Goal: Task Accomplishment & Management: Manage account settings

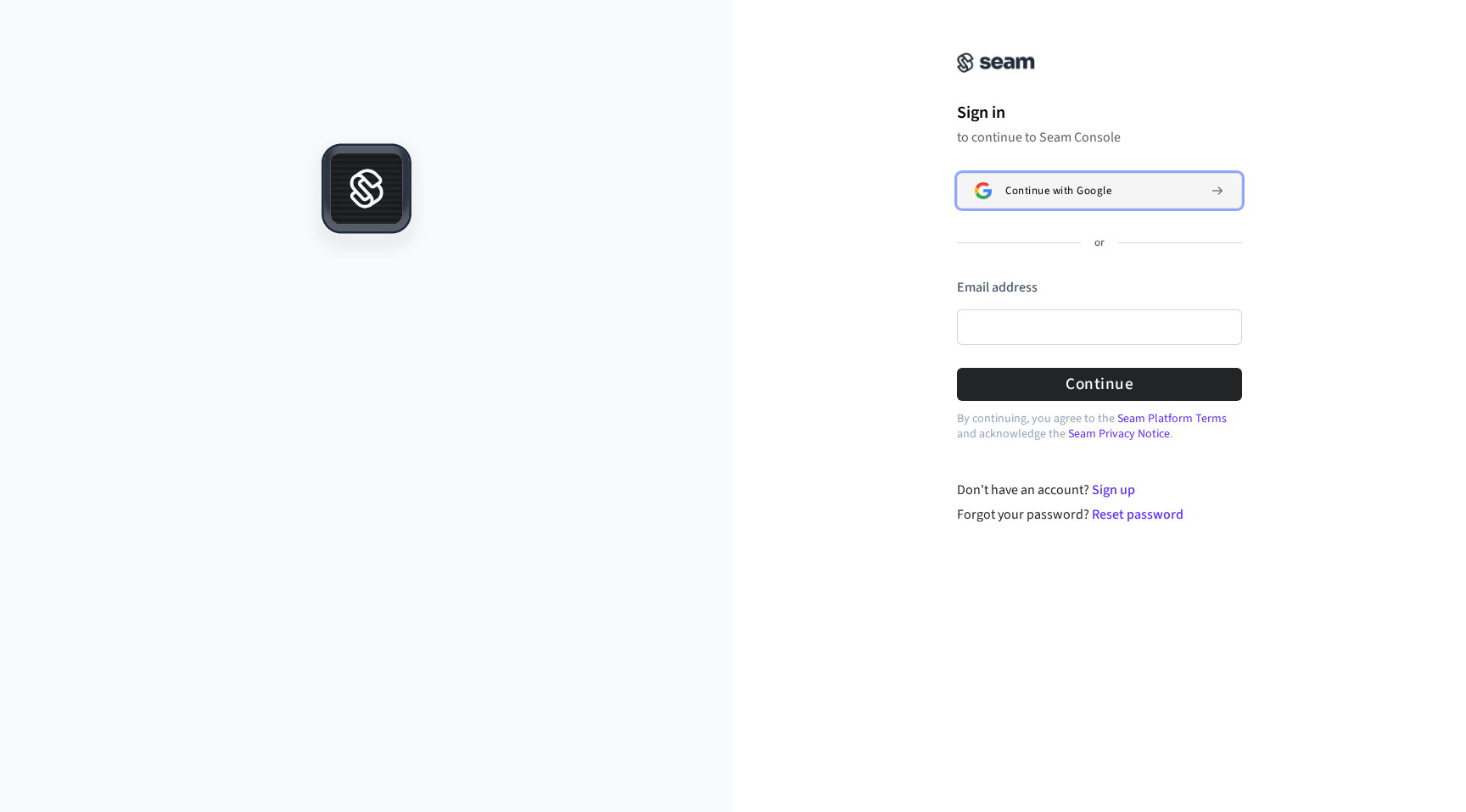
click at [1047, 193] on span "Continue with Google" at bounding box center [1058, 191] width 106 height 14
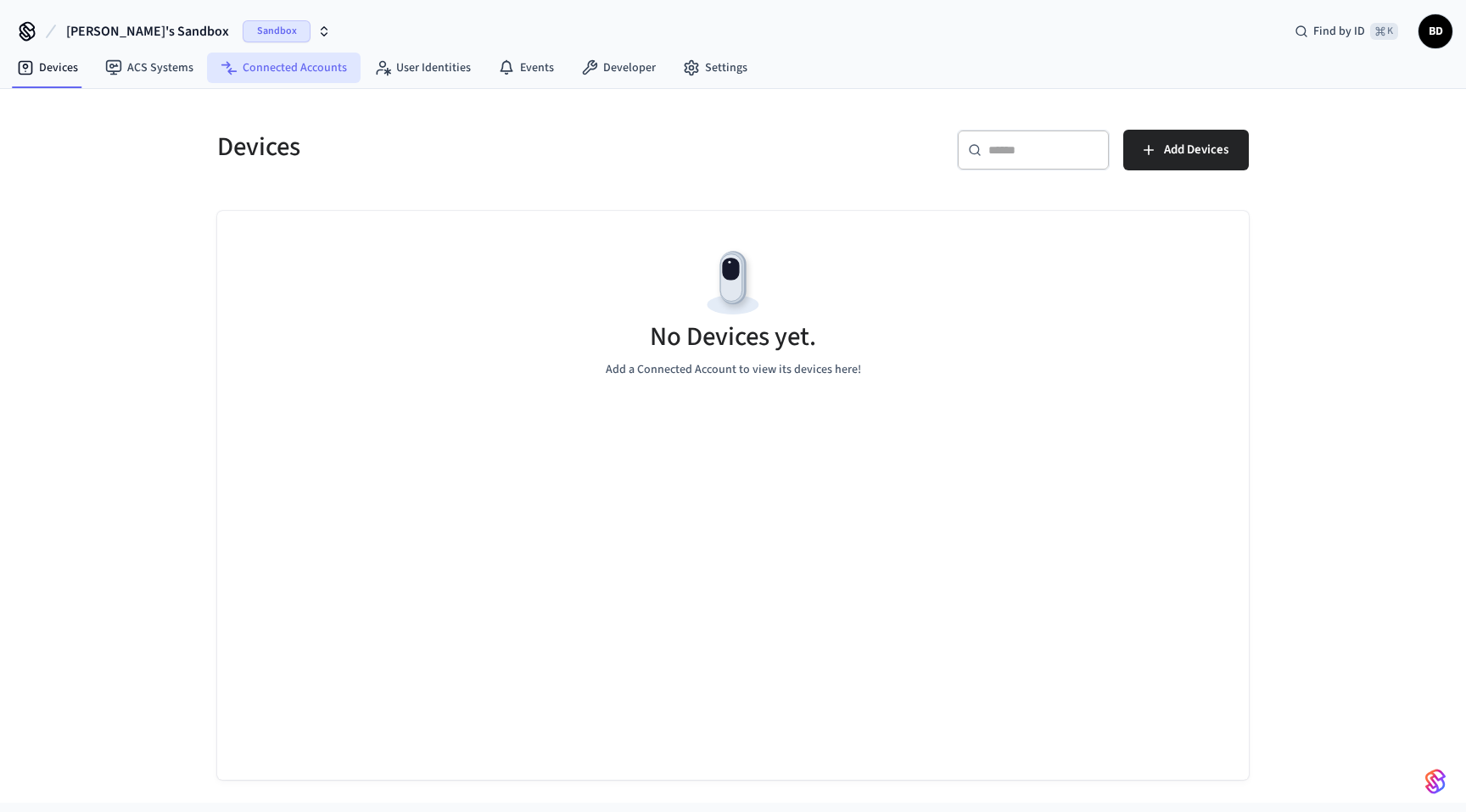
click at [316, 63] on link "Connected Accounts" at bounding box center [283, 67] width 153 height 30
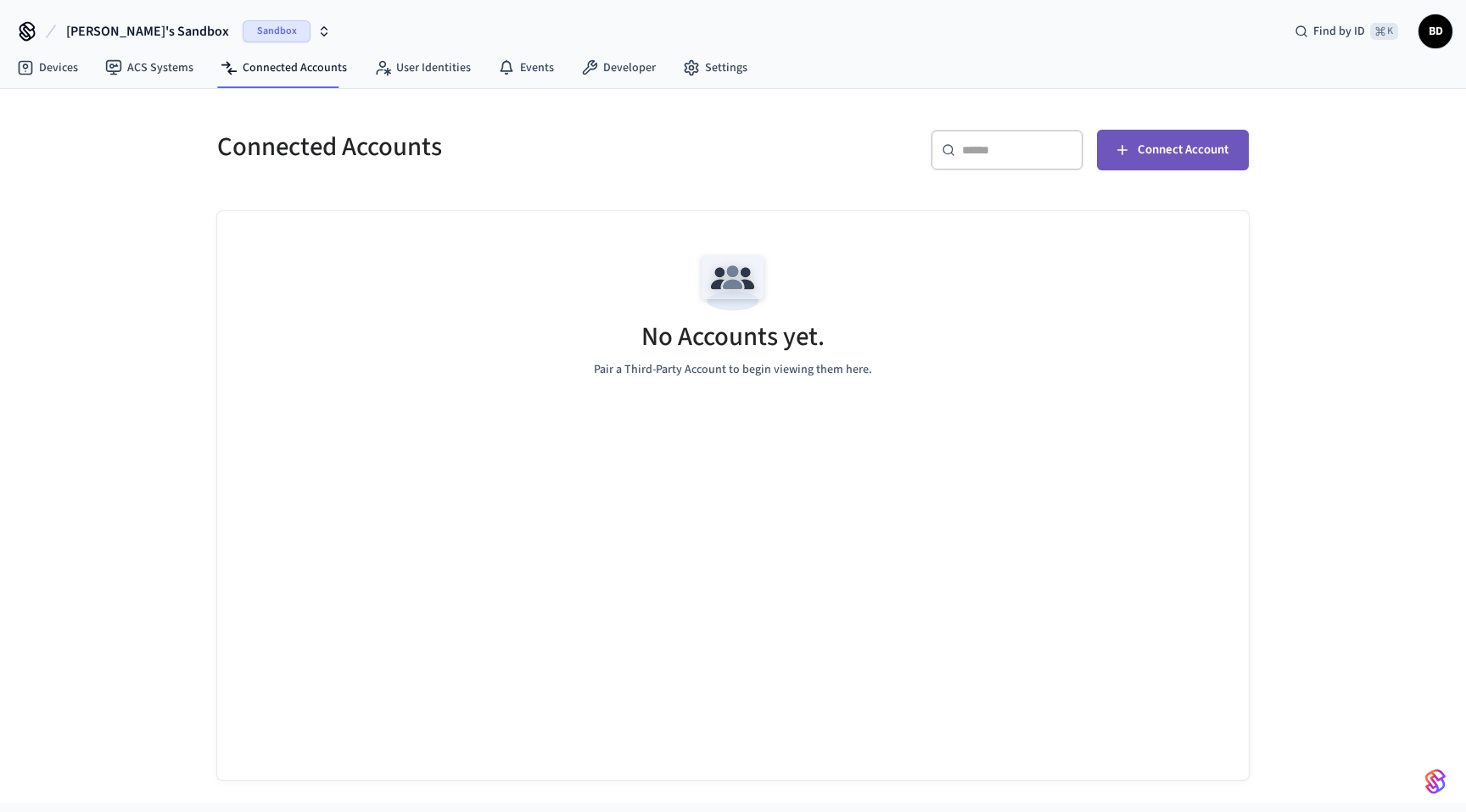
click at [1176, 150] on span "Connect Account" at bounding box center [1183, 150] width 91 height 22
click at [972, 346] on div "No Accounts yet. Pair a Third-Party Account to begin viewing them here." at bounding box center [732, 312] width 1031 height 202
click at [1156, 163] on button "Connect Account" at bounding box center [1172, 150] width 152 height 41
click at [53, 64] on link "Devices" at bounding box center [47, 67] width 88 height 30
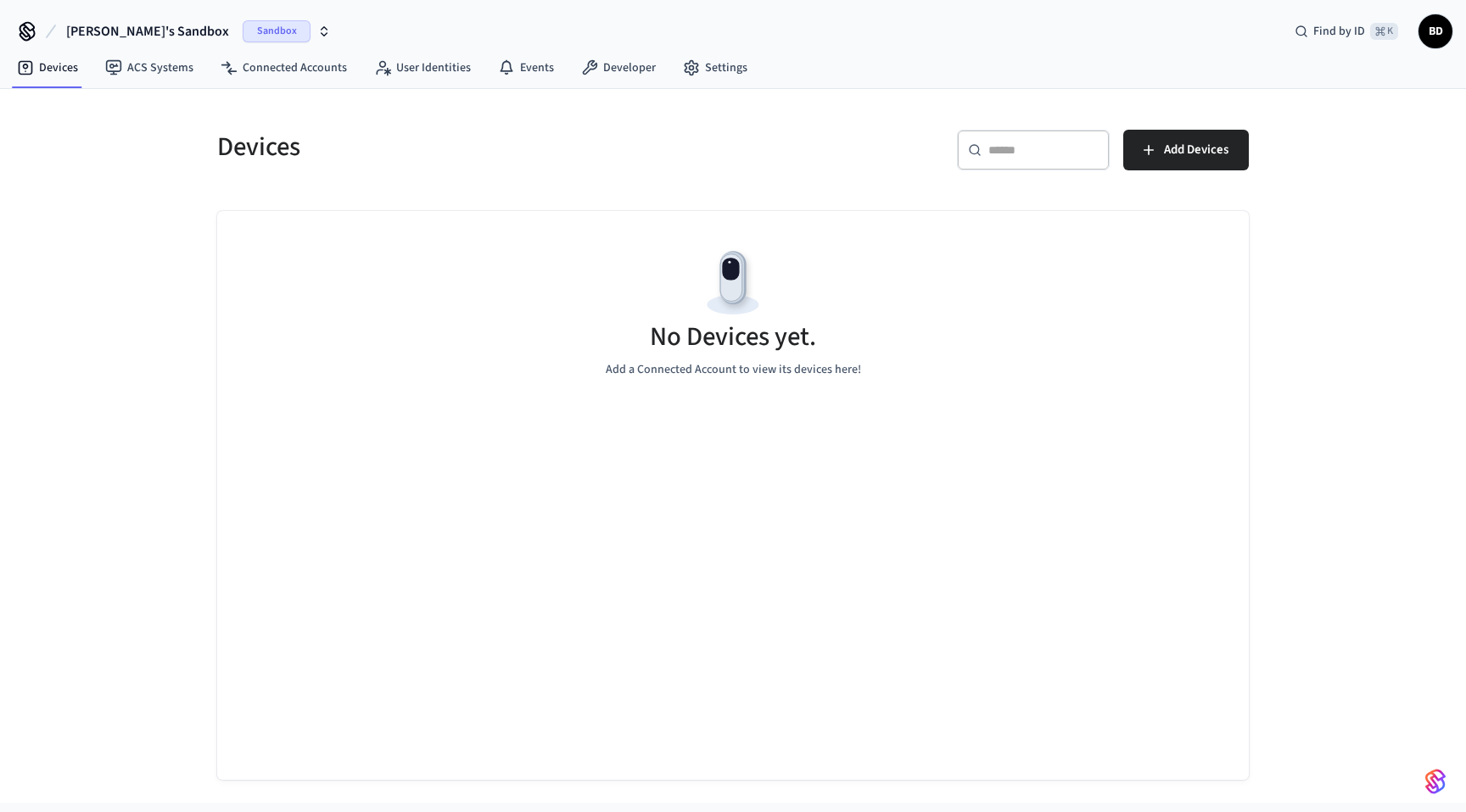
click at [317, 30] on icon "button" at bounding box center [324, 31] width 14 height 14
click at [288, 305] on div "No Devices yet. Add a Connected Account to view its devices here!" at bounding box center [732, 312] width 1031 height 202
click at [630, 65] on link "Developer" at bounding box center [618, 67] width 102 height 30
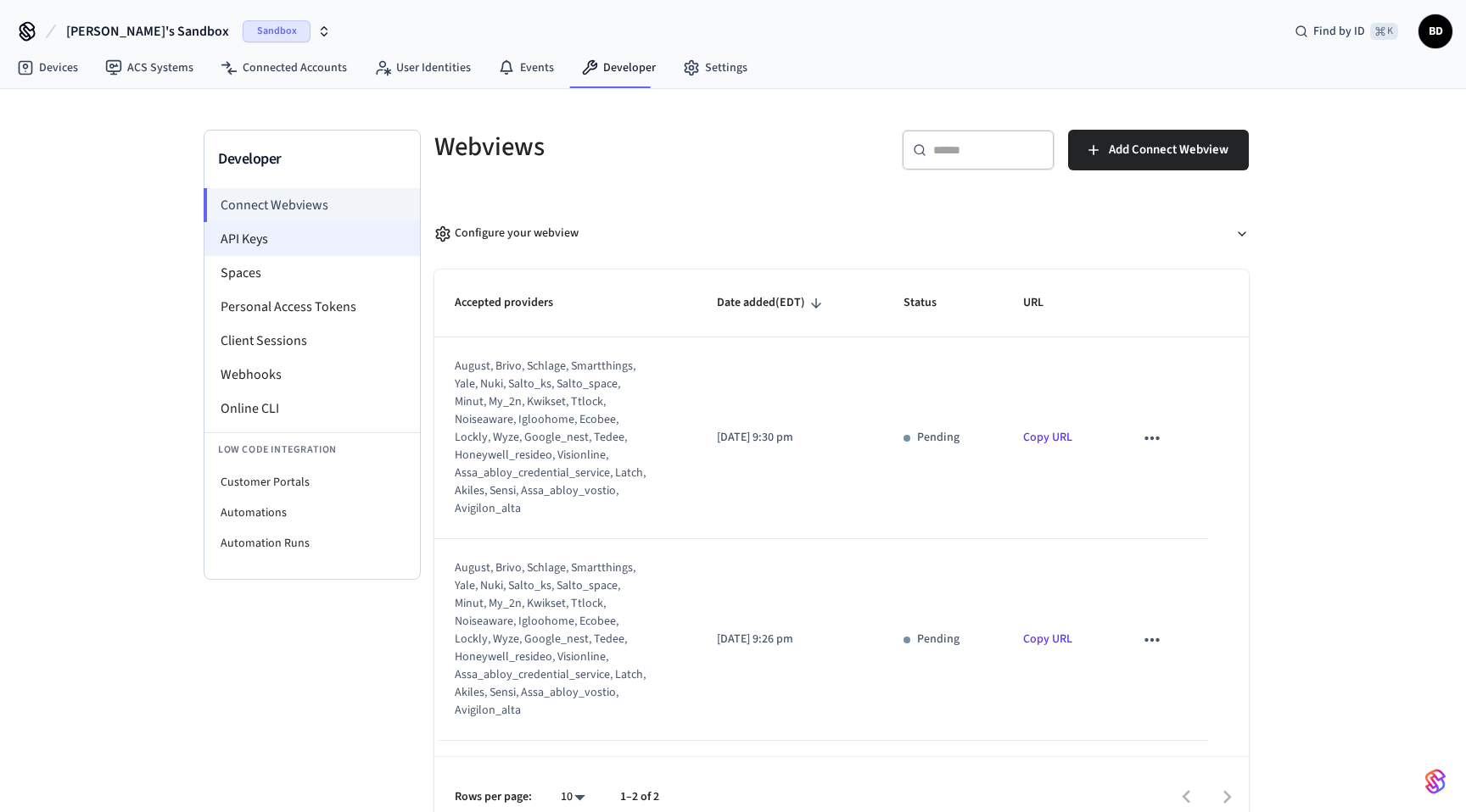
click at [301, 238] on li "API Keys" at bounding box center [312, 239] width 215 height 34
